Goal: Find specific page/section: Find specific page/section

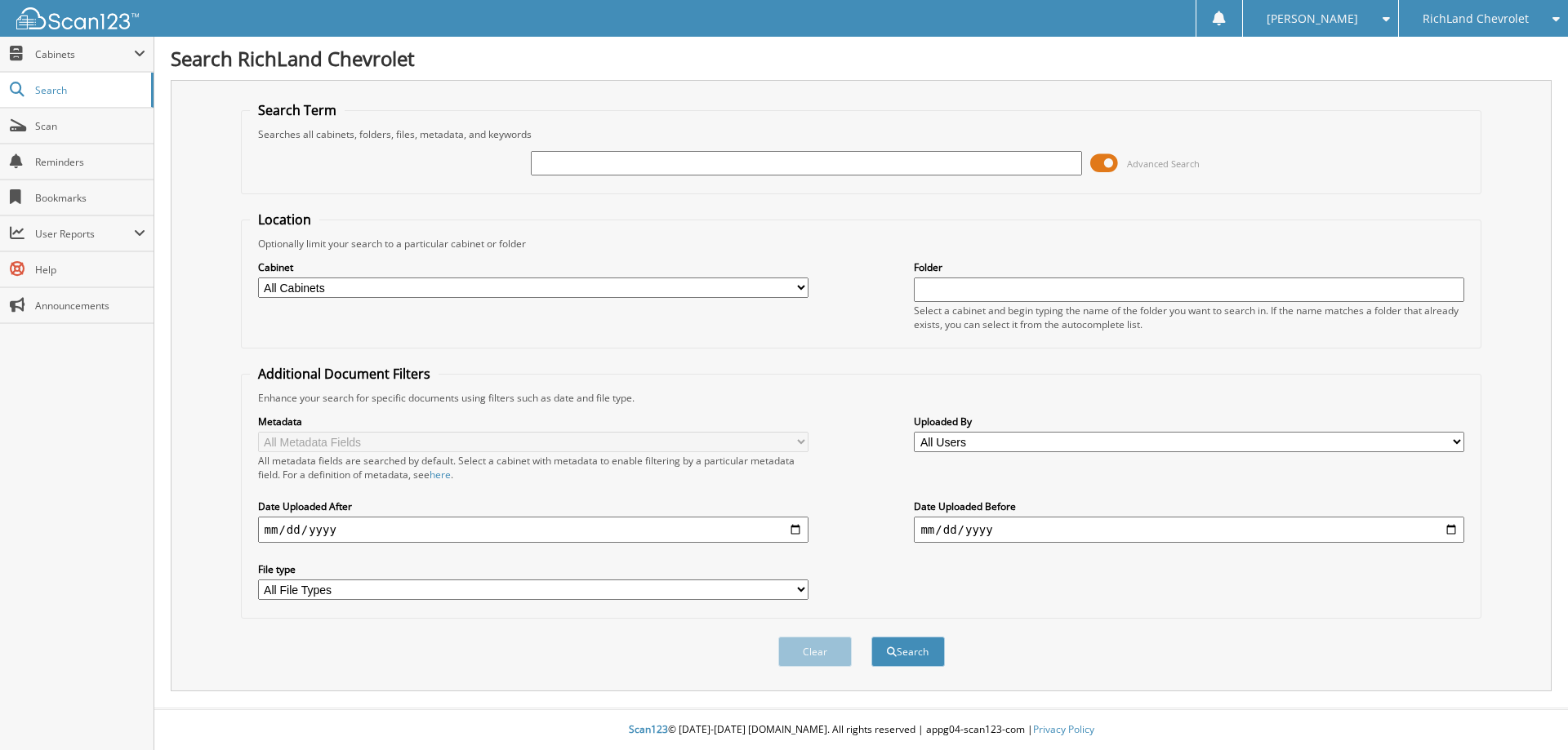
click at [640, 168] on input "text" at bounding box center [805, 163] width 550 height 25
type input "22CS6912A"
click at [871, 637] on button "Search" at bounding box center [907, 652] width 74 height 30
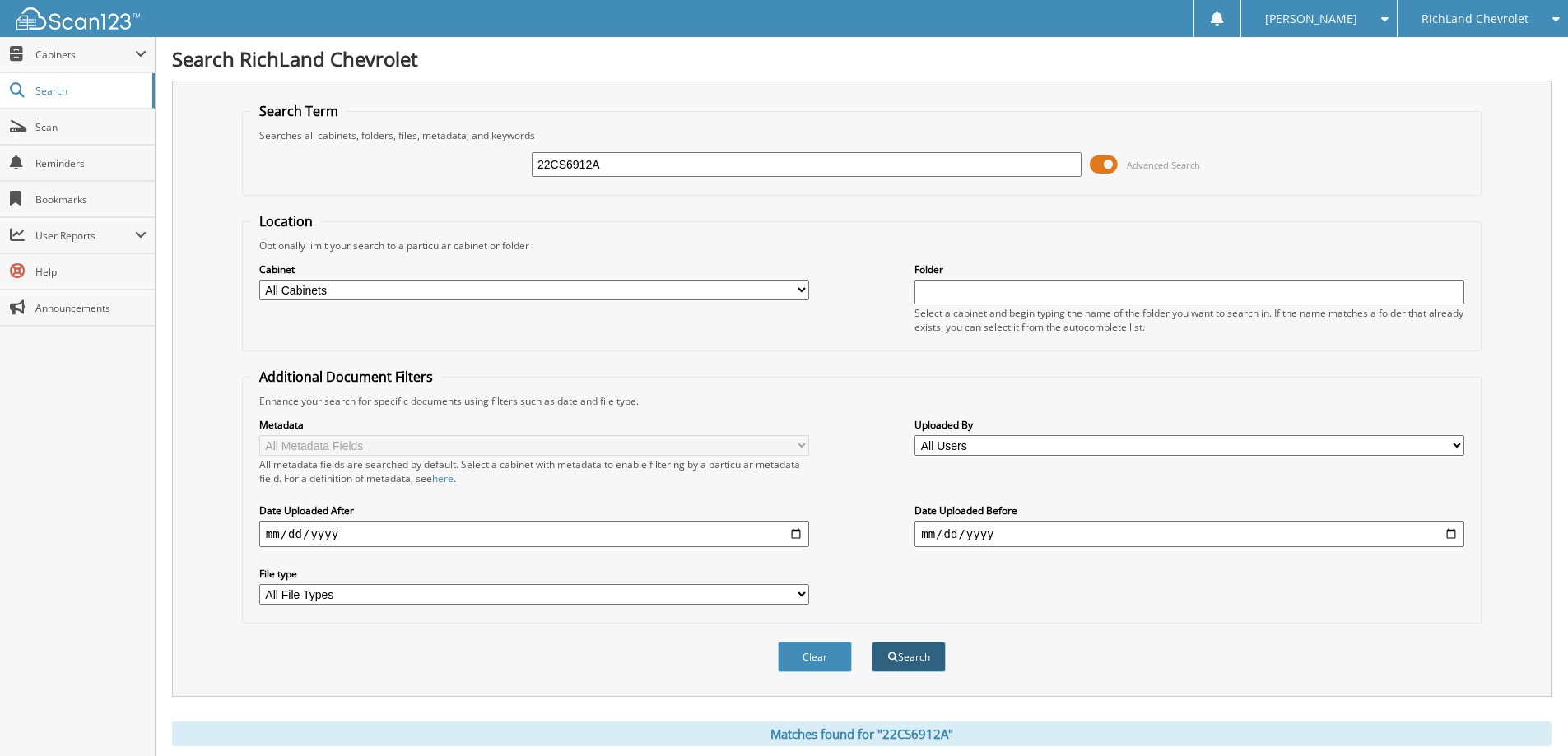
click at [918, 656] on button "Search" at bounding box center [908, 657] width 74 height 30
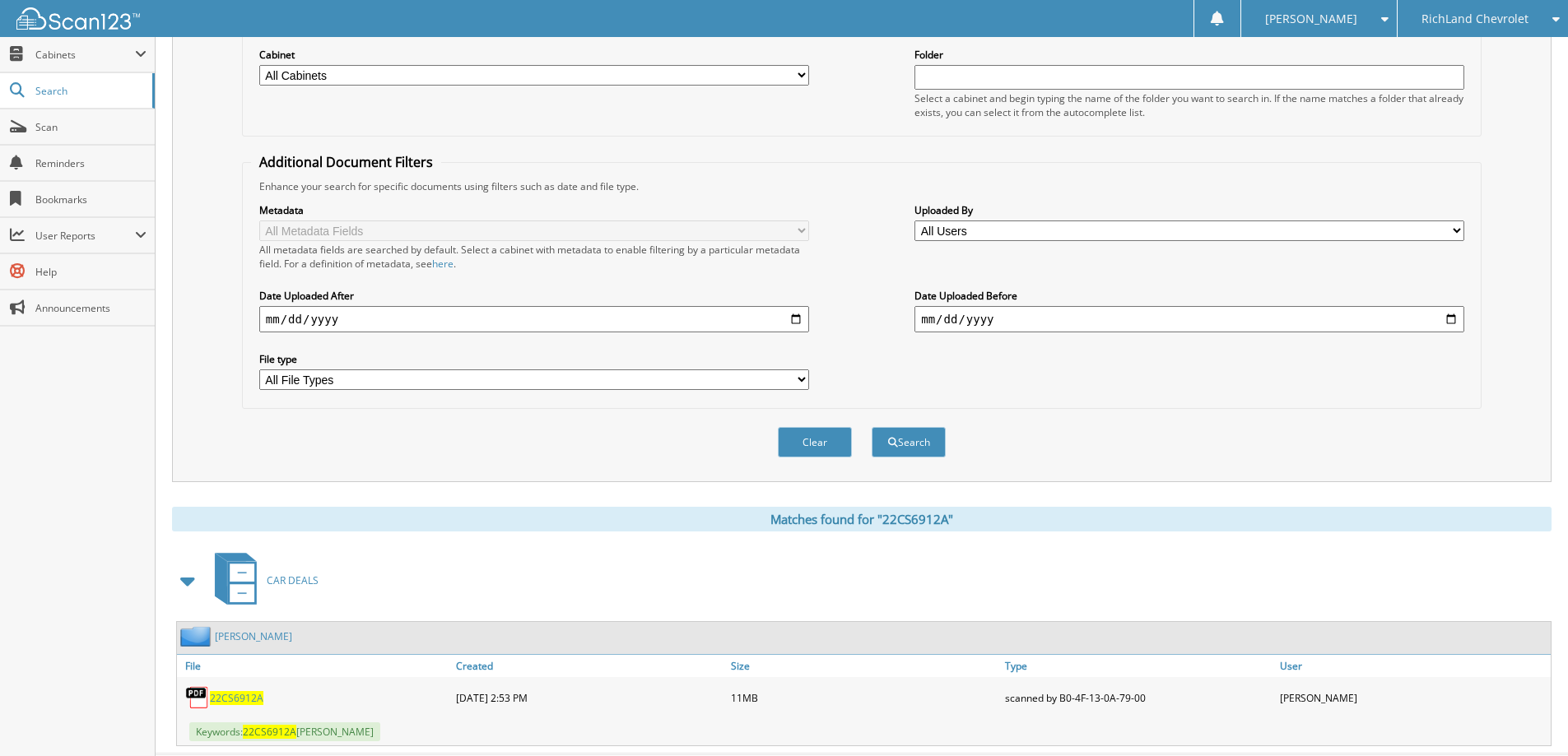
scroll to position [255, 0]
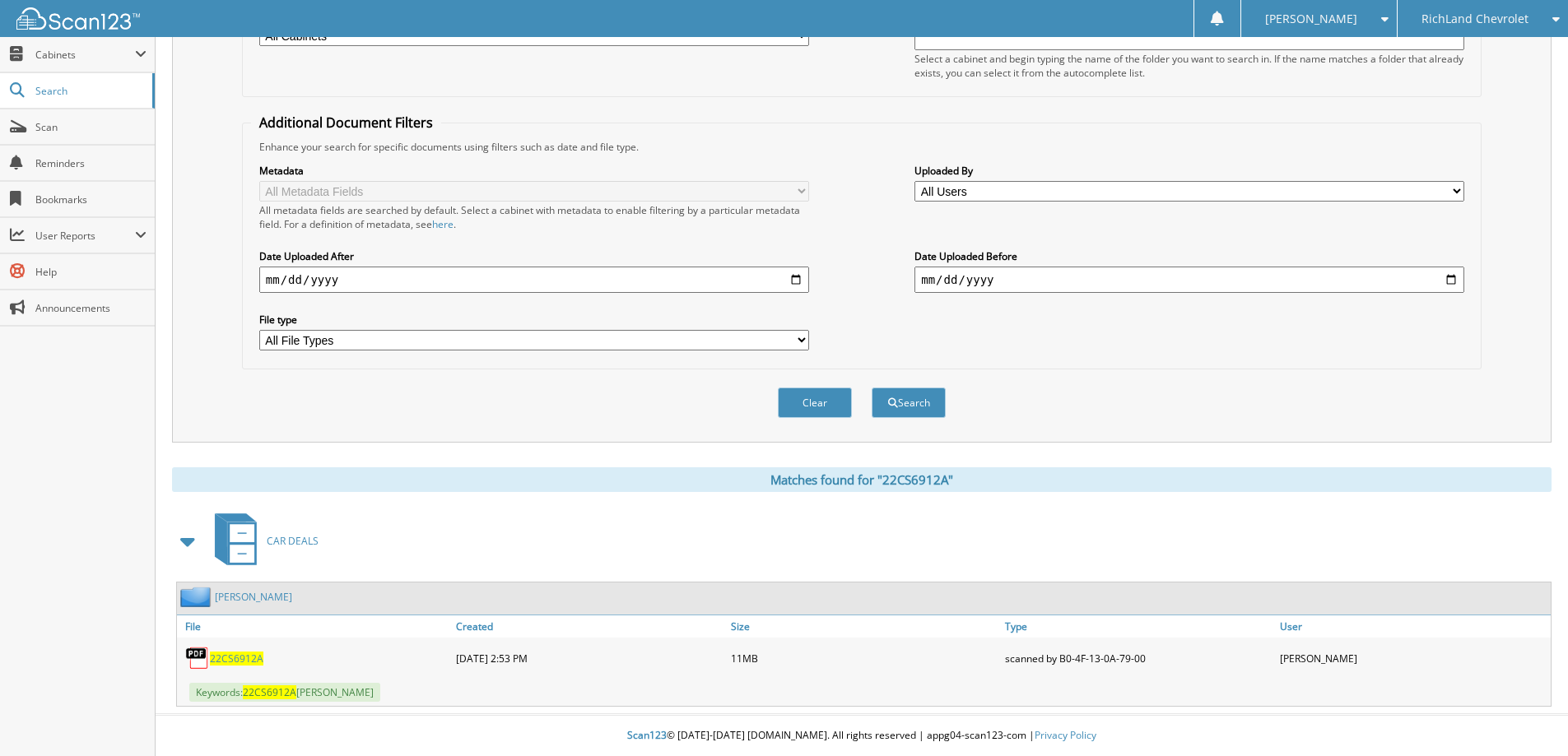
click at [232, 667] on div "22CS6912A" at bounding box center [314, 658] width 274 height 33
click at [233, 659] on span "22CS6912A" at bounding box center [237, 659] width 54 height 14
click at [223, 658] on span "22CS6912A" at bounding box center [237, 659] width 54 height 14
click at [271, 596] on link "[PERSON_NAME]" at bounding box center [253, 597] width 78 height 14
